Goal: Check status: Check status

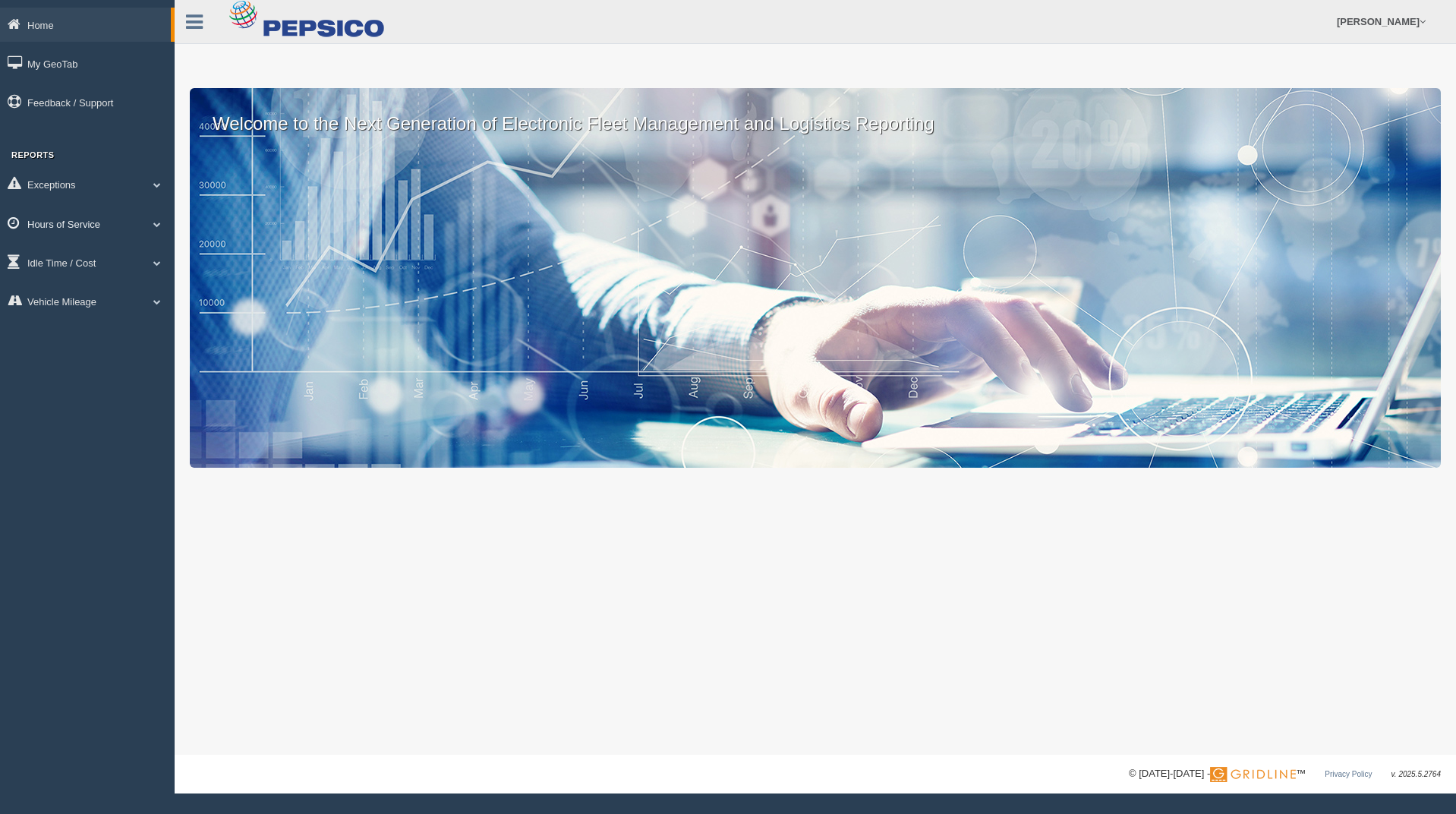
click at [100, 212] on link "Hours of Service" at bounding box center [87, 223] width 175 height 34
click at [121, 291] on link "HOS Violation Audit Reports" at bounding box center [98, 285] width 143 height 27
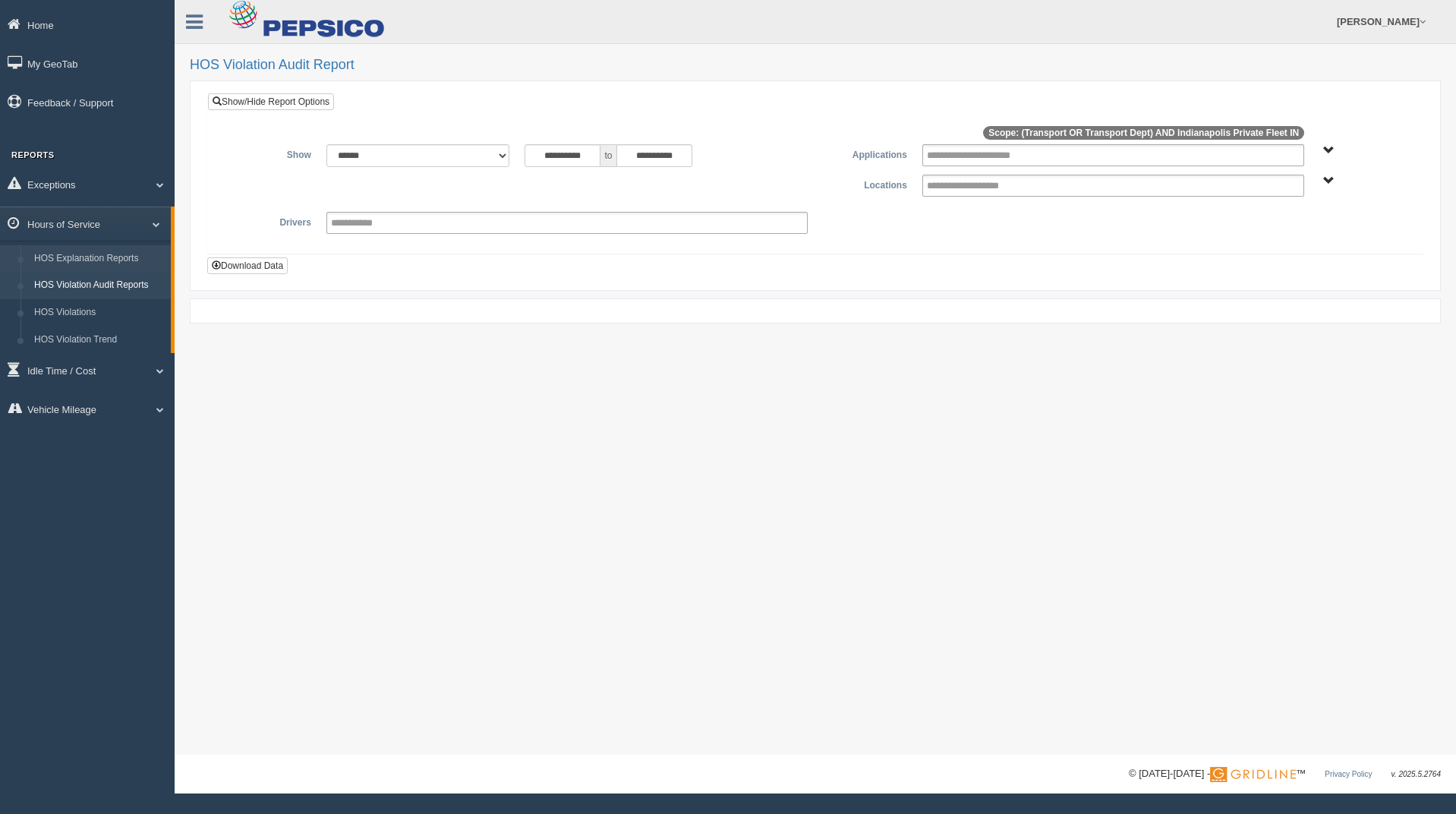
click at [123, 250] on link "HOS Explanation Reports" at bounding box center [98, 259] width 143 height 27
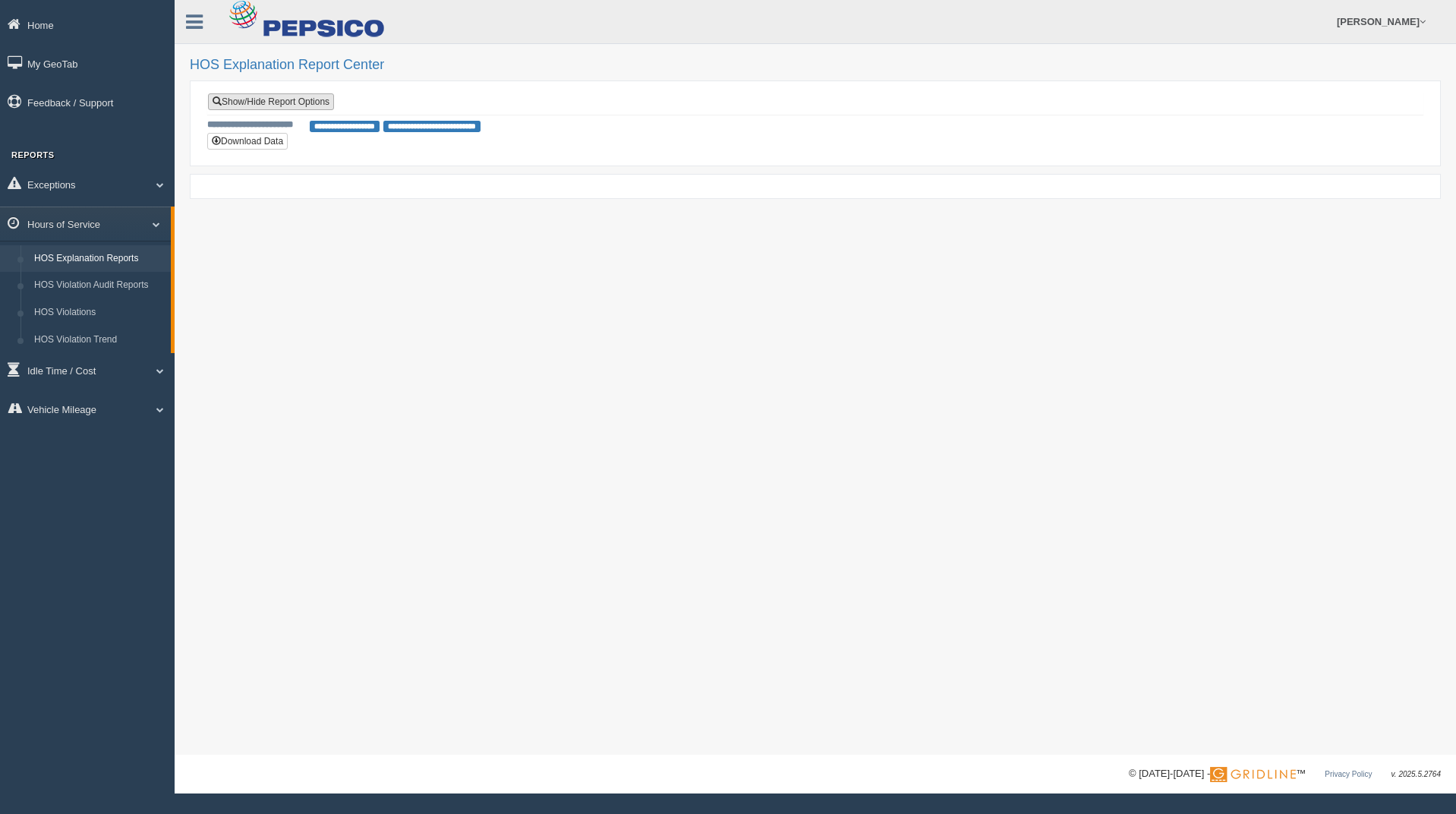
click at [284, 104] on link "Show/Hide Report Options" at bounding box center [271, 102] width 126 height 17
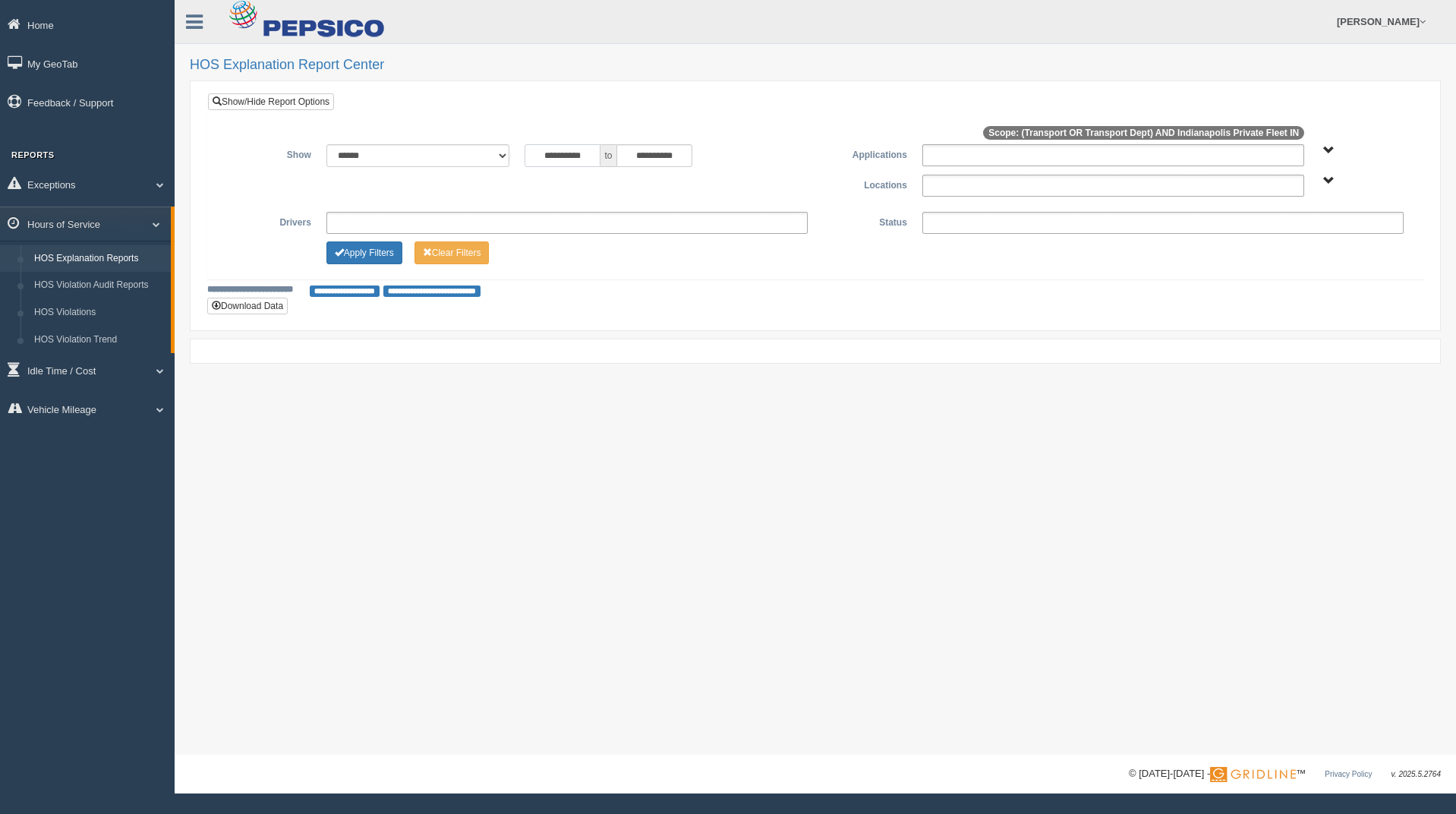
click at [544, 154] on input "**********" at bounding box center [562, 155] width 76 height 23
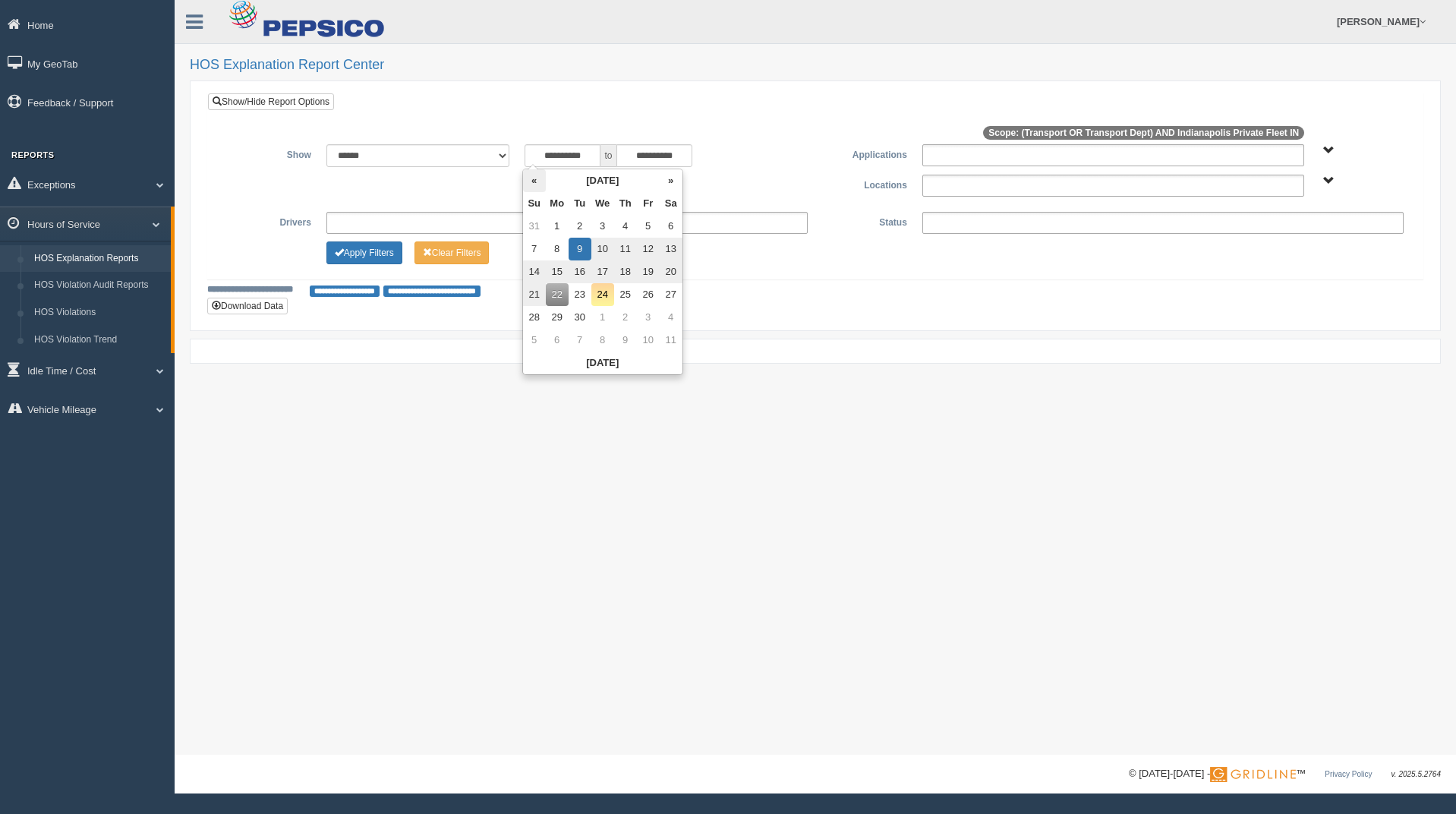
click at [543, 187] on th "«" at bounding box center [534, 180] width 23 height 23
click at [539, 225] on td "27" at bounding box center [536, 226] width 23 height 23
type input "**********"
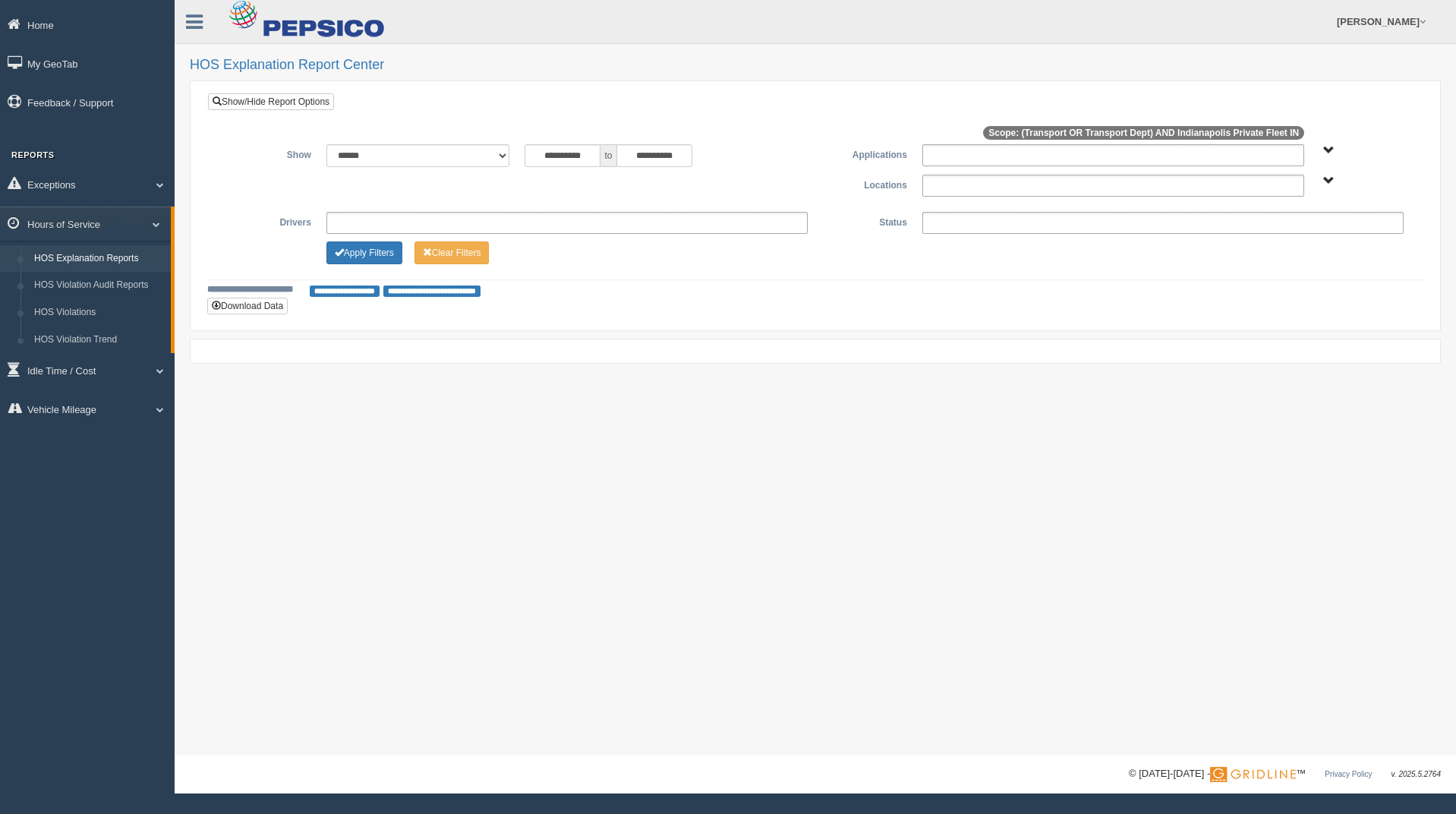
click at [765, 140] on div at bounding box center [815, 135] width 1191 height 20
click at [988, 189] on ul at bounding box center [1113, 186] width 382 height 22
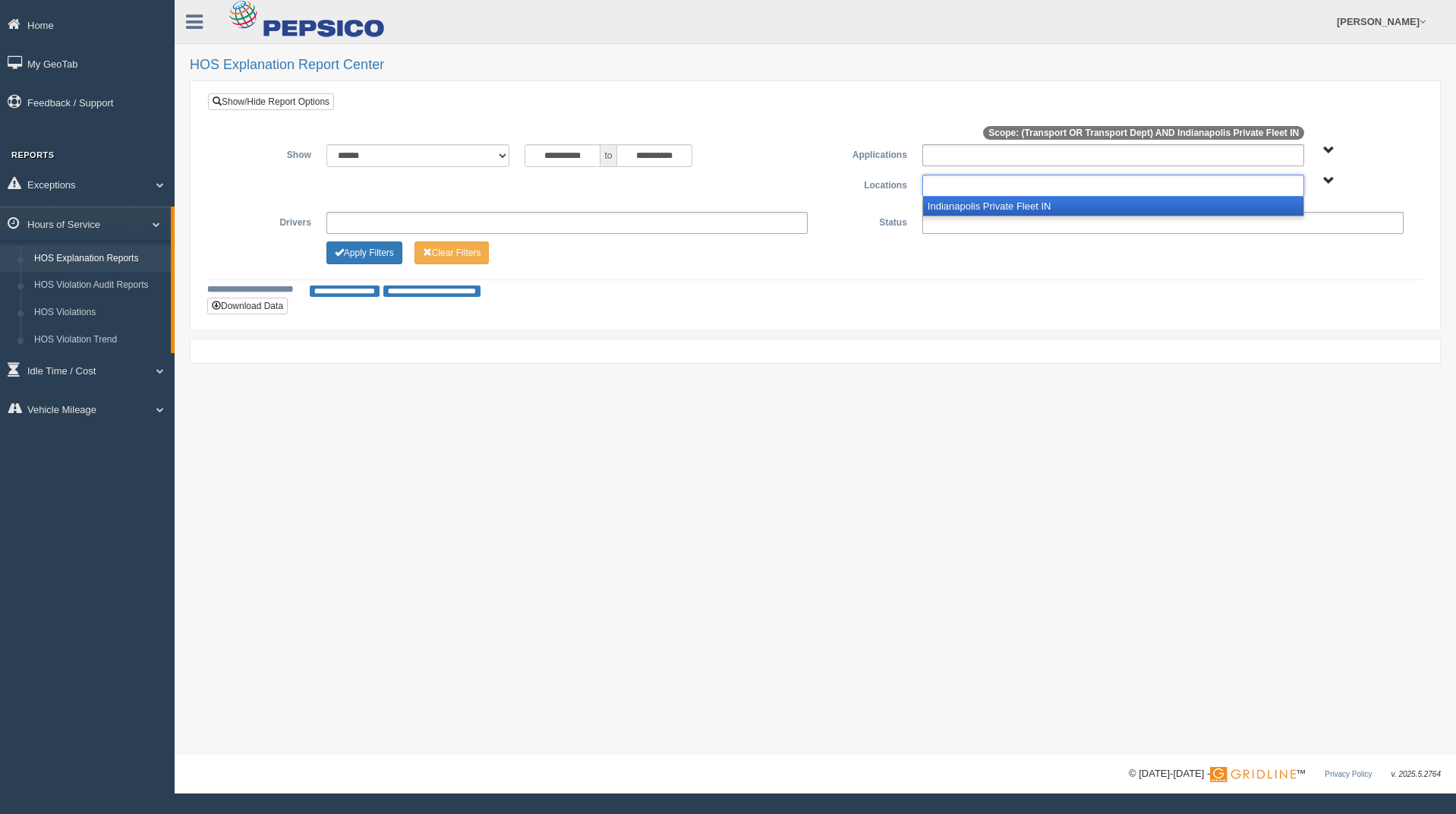
click at [1004, 202] on li "Indianapolis Private Fleet IN" at bounding box center [1113, 206] width 380 height 19
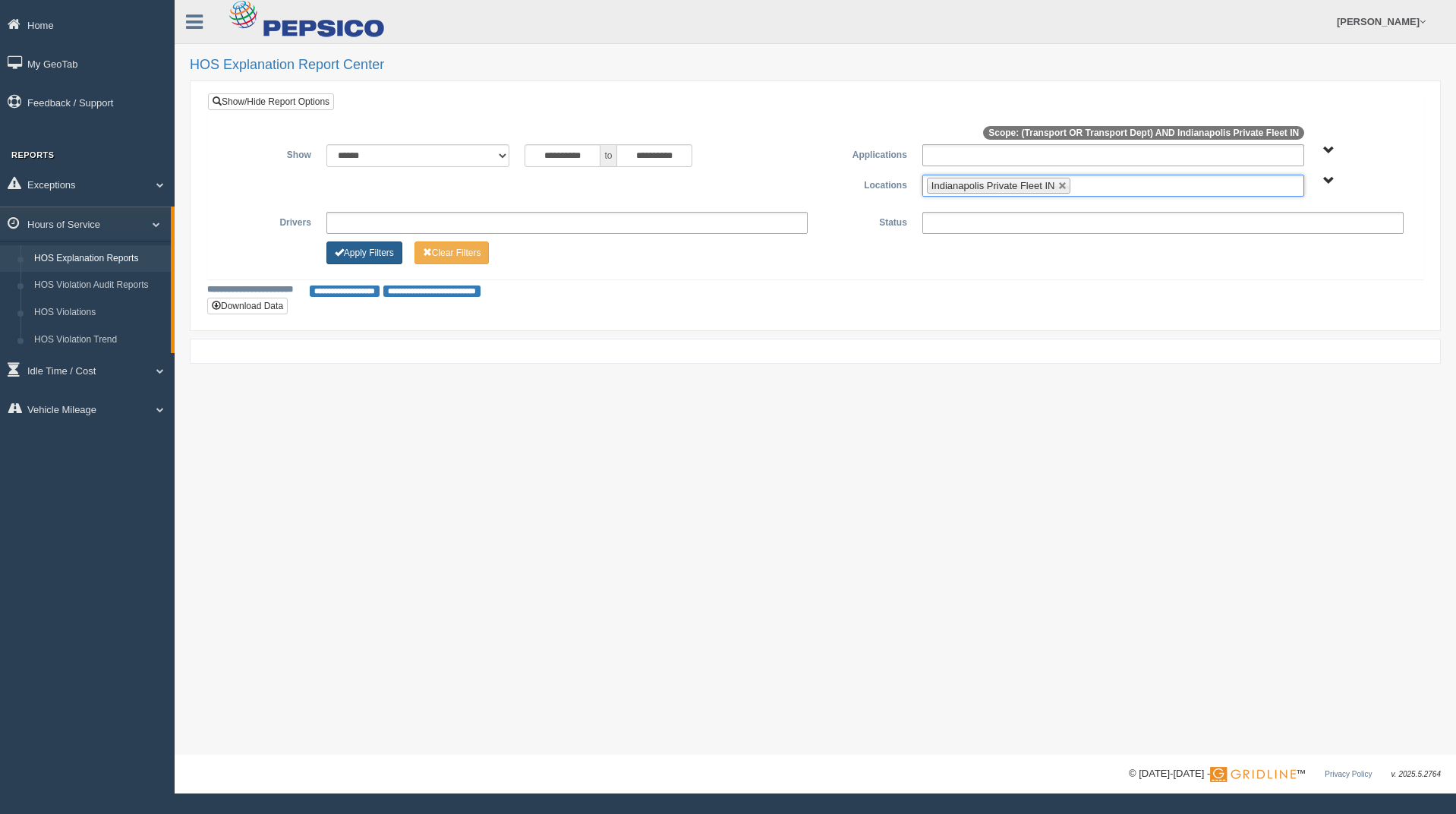
click at [378, 259] on button "Apply Filters" at bounding box center [364, 252] width 76 height 23
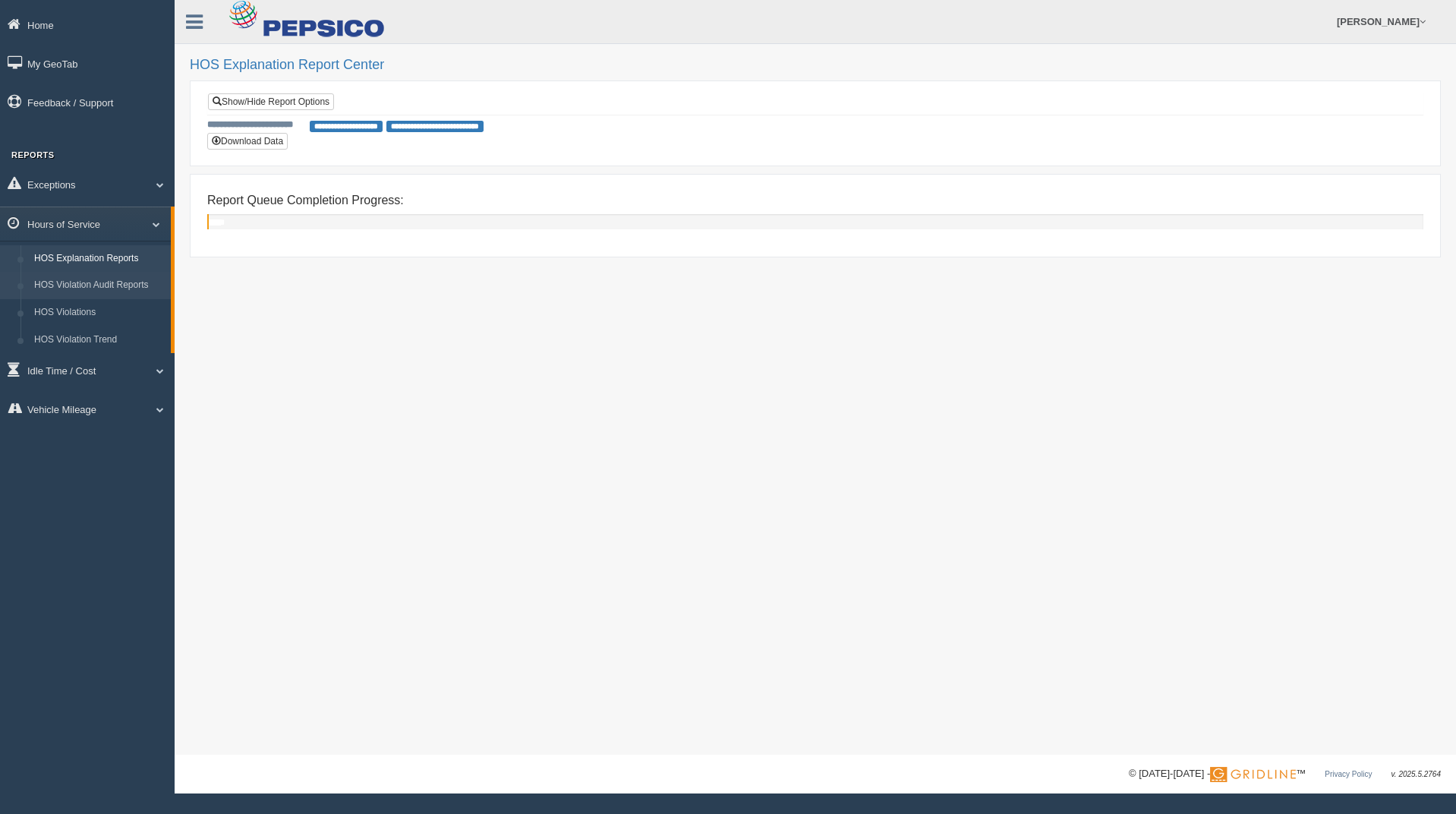
click at [126, 283] on link "HOS Violation Audit Reports" at bounding box center [98, 285] width 143 height 27
